Goal: Information Seeking & Learning: Find specific fact

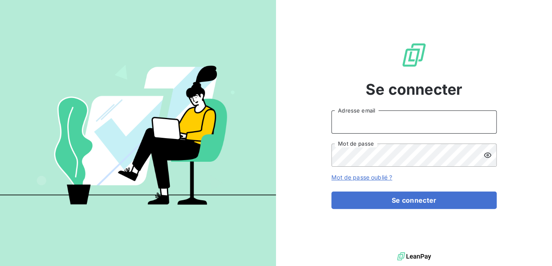
click at [404, 118] on input "Adresse email" at bounding box center [414, 121] width 165 height 23
type input "arecoquillon@newcliptechnics.com"
click at [332, 191] on button "Se connecter" at bounding box center [414, 199] width 165 height 17
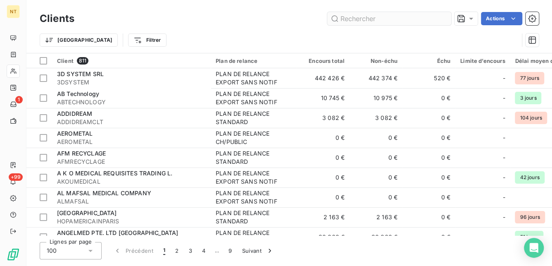
click at [364, 18] on input "text" at bounding box center [390, 18] width 124 height 13
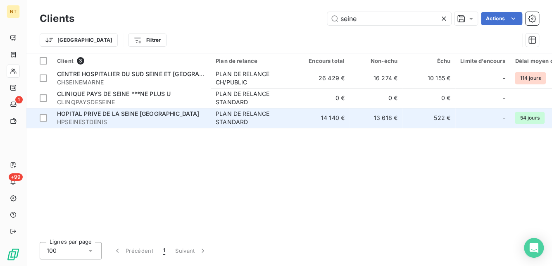
type input "seine"
click at [138, 111] on span "HOPITAL PRIVE DE LA SEINE [GEOGRAPHIC_DATA]" at bounding box center [128, 113] width 142 height 7
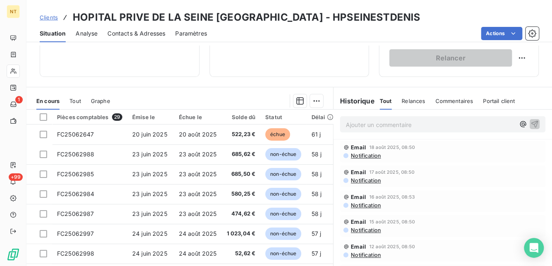
scroll to position [150, 0]
click at [359, 153] on span "Notification" at bounding box center [365, 155] width 31 height 7
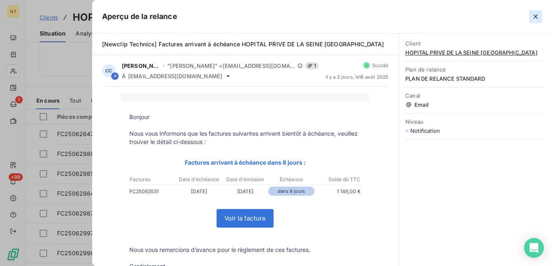
click at [533, 19] on icon "button" at bounding box center [536, 16] width 8 height 8
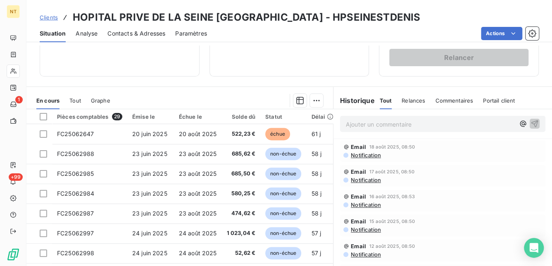
click at [362, 121] on p "Ajouter un commentaire ﻿" at bounding box center [430, 124] width 169 height 10
click at [435, 119] on p "Virement reçu d'un montant de" at bounding box center [430, 124] width 169 height 10
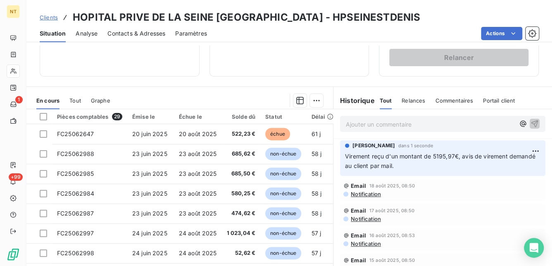
click at [138, 32] on span "Contacts & Adresses" at bounding box center [137, 33] width 58 height 8
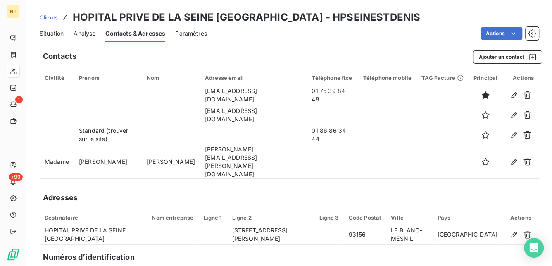
click at [57, 36] on span "Situation" at bounding box center [52, 33] width 24 height 8
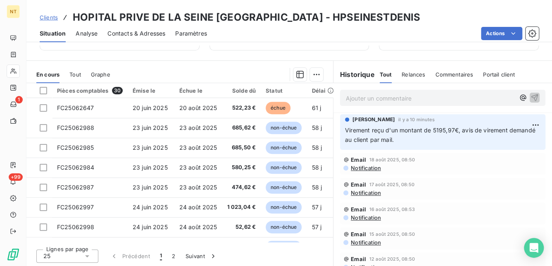
scroll to position [177, 0]
click at [525, 123] on html "NT 1 +99 Clients HOPITAL PRIVE DE LA SEINE ST DENIS - HPSEINESTDENIS Situation …" at bounding box center [276, 133] width 552 height 266
click at [510, 140] on div "Editer" at bounding box center [504, 142] width 46 height 13
drag, startPoint x: 434, startPoint y: 126, endPoint x: 450, endPoint y: 129, distance: 16.6
click at [450, 129] on span "Virement reçu d'un montant de 5195,97€, avis de virement demandé au client par …" at bounding box center [427, 134] width 165 height 17
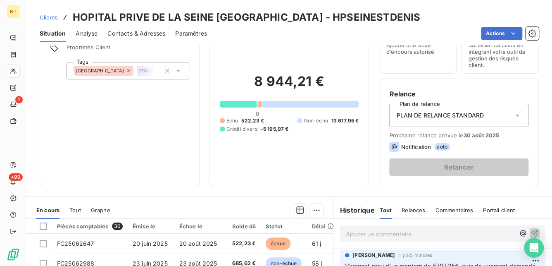
scroll to position [0, 0]
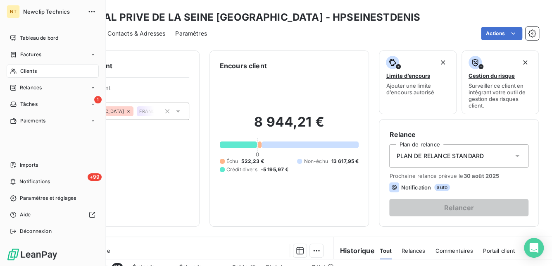
click at [26, 72] on span "Clients" at bounding box center [28, 70] width 17 height 7
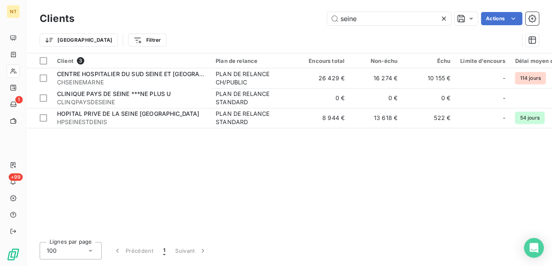
drag, startPoint x: 387, startPoint y: 22, endPoint x: 299, endPoint y: 14, distance: 88.5
click at [299, 14] on div "seine Actions" at bounding box center [311, 18] width 455 height 13
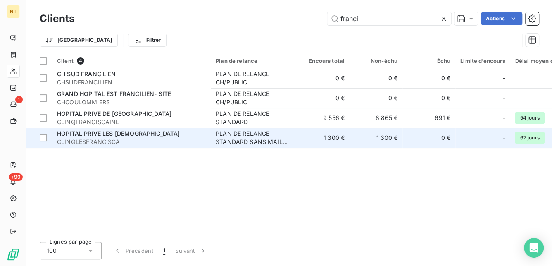
type input "franci"
click at [184, 138] on span "CLINQLESFRANCISCA" at bounding box center [131, 142] width 149 height 8
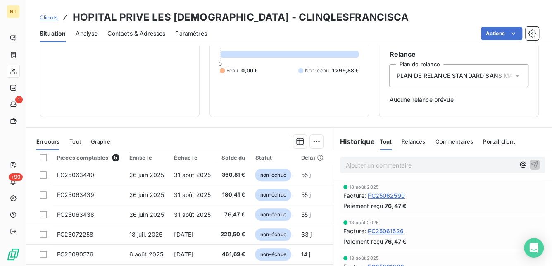
scroll to position [72, 0]
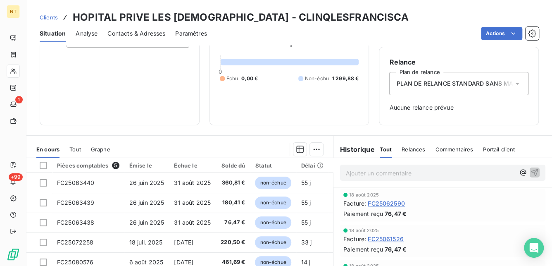
click at [48, 17] on span "Clients" at bounding box center [49, 17] width 18 height 7
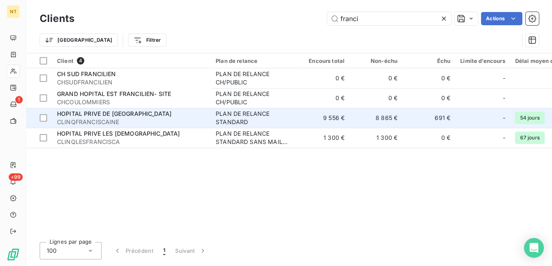
click at [116, 118] on span "CLINQFRANCISCAINE" at bounding box center [131, 122] width 149 height 8
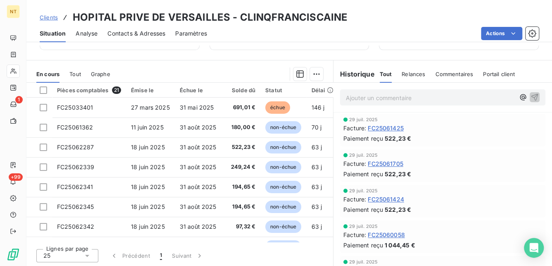
click at [79, 27] on div "Analyse" at bounding box center [87, 33] width 22 height 17
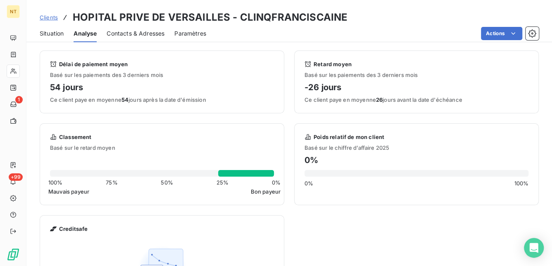
click at [134, 34] on span "Contacts & Adresses" at bounding box center [136, 33] width 58 height 8
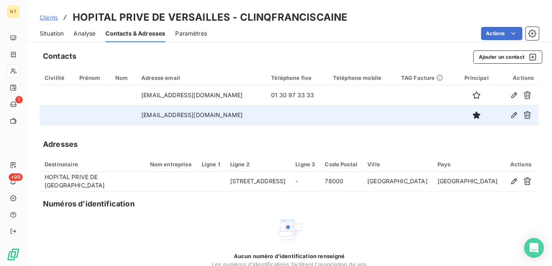
drag, startPoint x: 258, startPoint y: 114, endPoint x: 137, endPoint y: 113, distance: 120.8
click at [137, 113] on td "[EMAIL_ADDRESS][DOMAIN_NAME]" at bounding box center [201, 115] width 130 height 20
copy td "[EMAIL_ADDRESS][DOMAIN_NAME]"
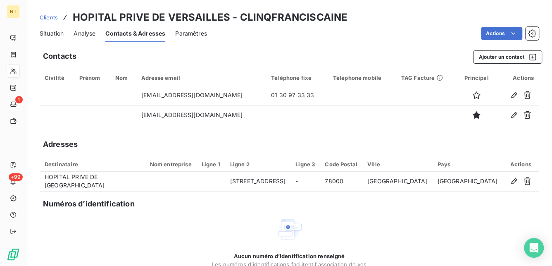
click at [60, 36] on span "Situation" at bounding box center [52, 33] width 24 height 8
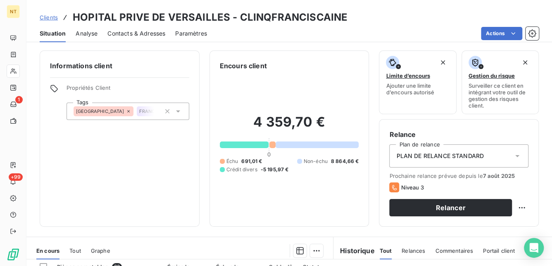
scroll to position [75, 0]
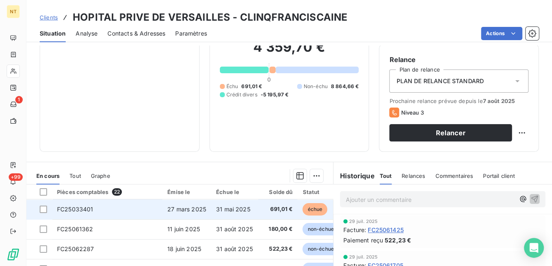
click at [188, 213] on td "27 mars 2025" at bounding box center [187, 209] width 49 height 20
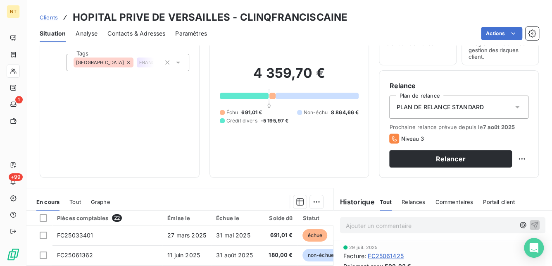
scroll to position [177, 0]
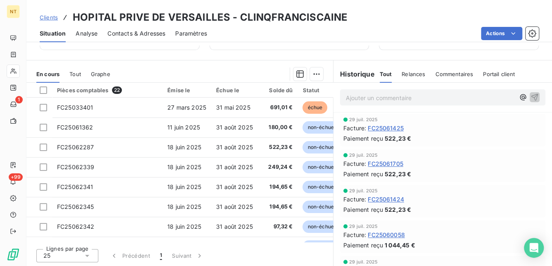
click at [363, 95] on p "Ajouter un commentaire ﻿" at bounding box center [430, 98] width 169 height 10
click at [463, 95] on p "règlement reçu d'un montant de 5195,97€" at bounding box center [430, 98] width 169 height 10
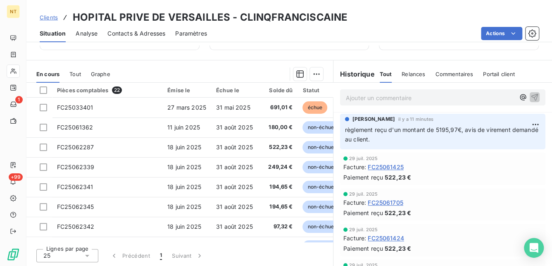
scroll to position [0, 0]
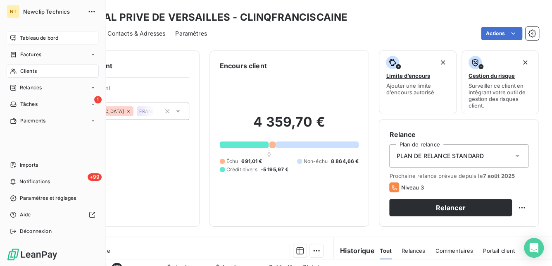
click at [26, 36] on span "Tableau de bord" at bounding box center [39, 37] width 38 height 7
